Goal: Transaction & Acquisition: Purchase product/service

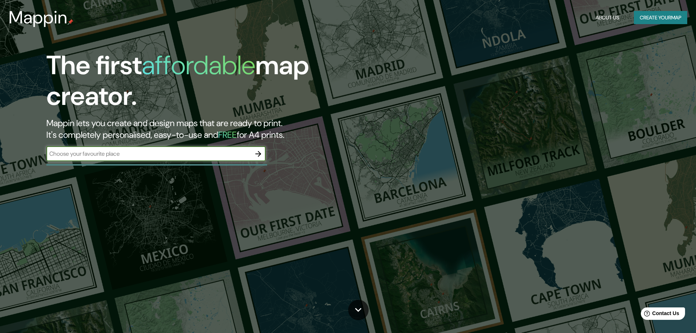
click at [110, 154] on input "text" at bounding box center [148, 153] width 205 height 8
type input "[GEOGRAPHIC_DATA]"
click at [262, 155] on icon "button" at bounding box center [258, 153] width 9 height 9
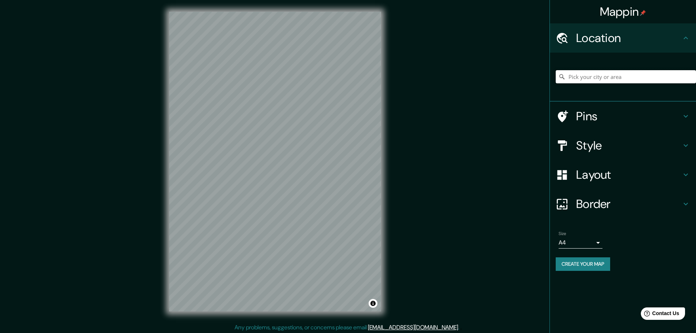
click at [567, 75] on input "Pick your city or area" at bounding box center [626, 76] width 140 height 13
click at [576, 76] on input "Pick your city or area" at bounding box center [626, 76] width 140 height 13
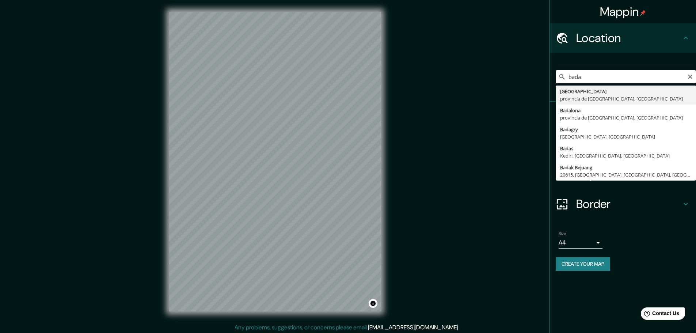
type input "[GEOGRAPHIC_DATA], [GEOGRAPHIC_DATA], [GEOGRAPHIC_DATA]"
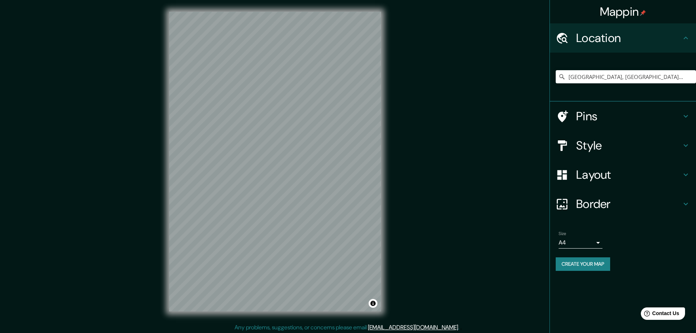
click at [591, 145] on h4 "Style" at bounding box center [628, 145] width 105 height 15
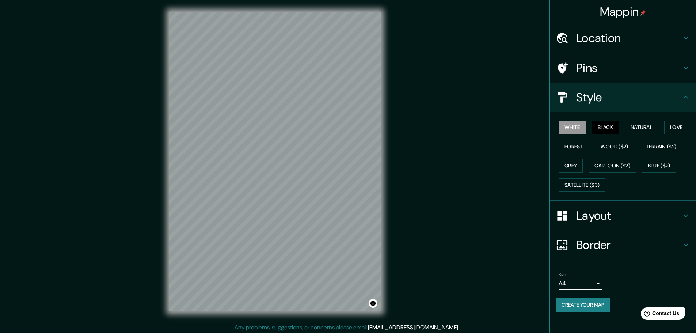
click at [611, 129] on button "Black" at bounding box center [605, 128] width 27 height 14
click at [582, 146] on button "Forest" at bounding box center [574, 147] width 30 height 14
click at [643, 127] on button "Natural" at bounding box center [642, 128] width 34 height 14
click at [680, 128] on button "Love" at bounding box center [677, 128] width 24 height 14
click at [602, 125] on button "Black" at bounding box center [605, 128] width 27 height 14
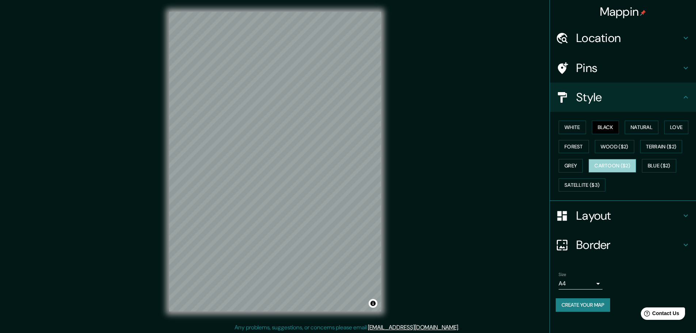
click at [624, 165] on button "Cartoon ($2)" at bounding box center [613, 166] width 48 height 14
click at [590, 183] on button "Satellite ($3)" at bounding box center [582, 185] width 47 height 14
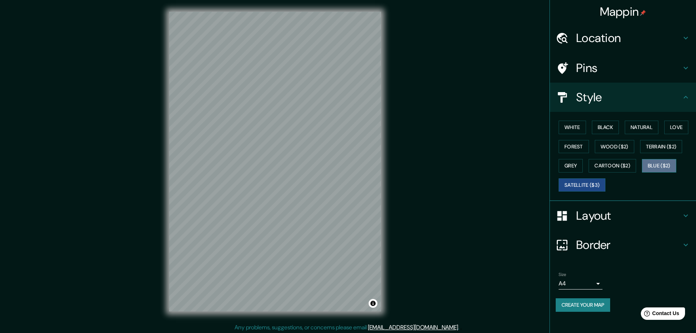
click at [672, 160] on button "Blue ($2)" at bounding box center [659, 166] width 34 height 14
click at [601, 128] on button "Black" at bounding box center [605, 128] width 27 height 14
click at [605, 245] on h4 "Border" at bounding box center [628, 245] width 105 height 15
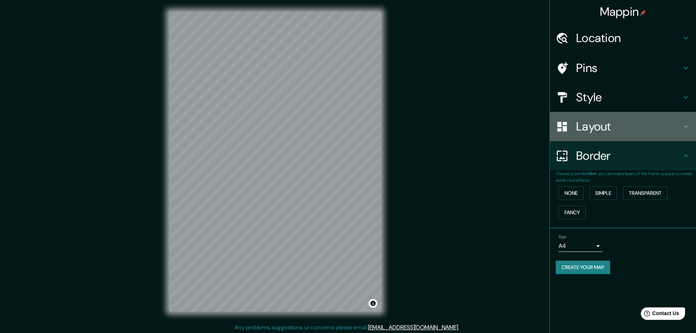
click at [587, 136] on div "Layout" at bounding box center [623, 126] width 146 height 29
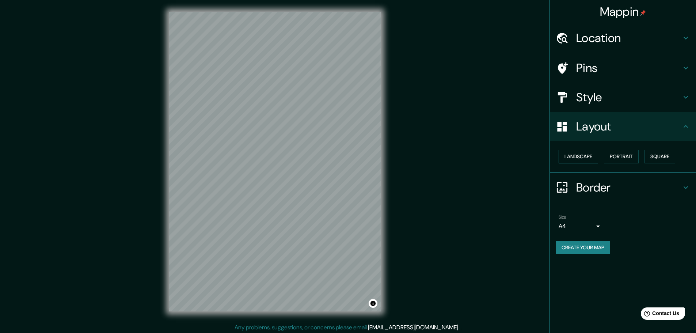
click at [586, 159] on button "Landscape" at bounding box center [578, 157] width 39 height 14
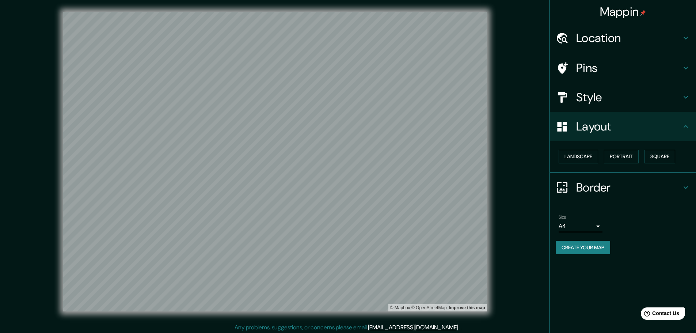
click at [597, 246] on button "Create your map" at bounding box center [583, 248] width 54 height 14
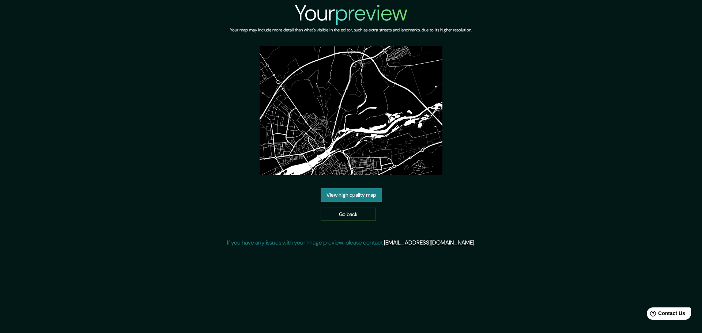
click at [361, 200] on link "View high quality map" at bounding box center [351, 195] width 61 height 14
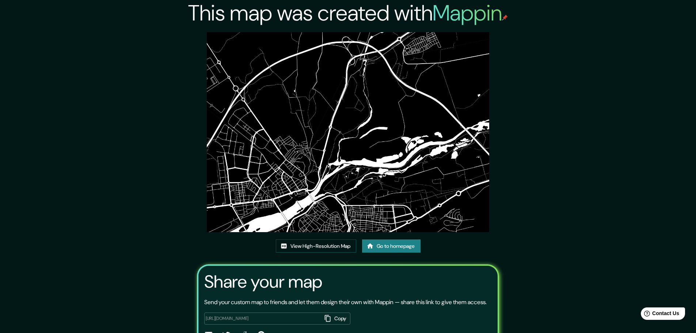
click at [389, 172] on img at bounding box center [348, 132] width 283 height 200
click at [367, 155] on img at bounding box center [348, 132] width 283 height 200
click at [340, 242] on link "View High-Resolution Map" at bounding box center [316, 246] width 80 height 14
